Goal: Task Accomplishment & Management: Manage account settings

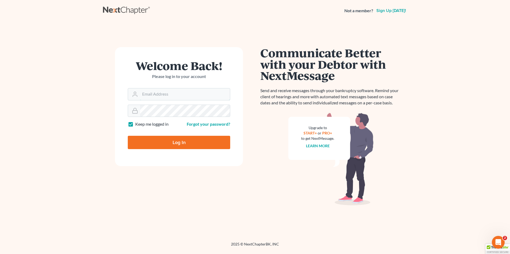
type input "[EMAIL_ADDRESS][DOMAIN_NAME]"
drag, startPoint x: 174, startPoint y: 141, endPoint x: 177, endPoint y: 143, distance: 3.2
click at [175, 142] on input "Log In" at bounding box center [179, 142] width 102 height 13
type input "Thinking..."
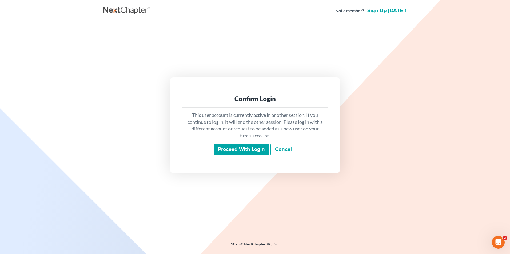
click at [229, 147] on input "Proceed with login" at bounding box center [240, 150] width 55 height 12
